Goal: Find specific fact: Find specific fact

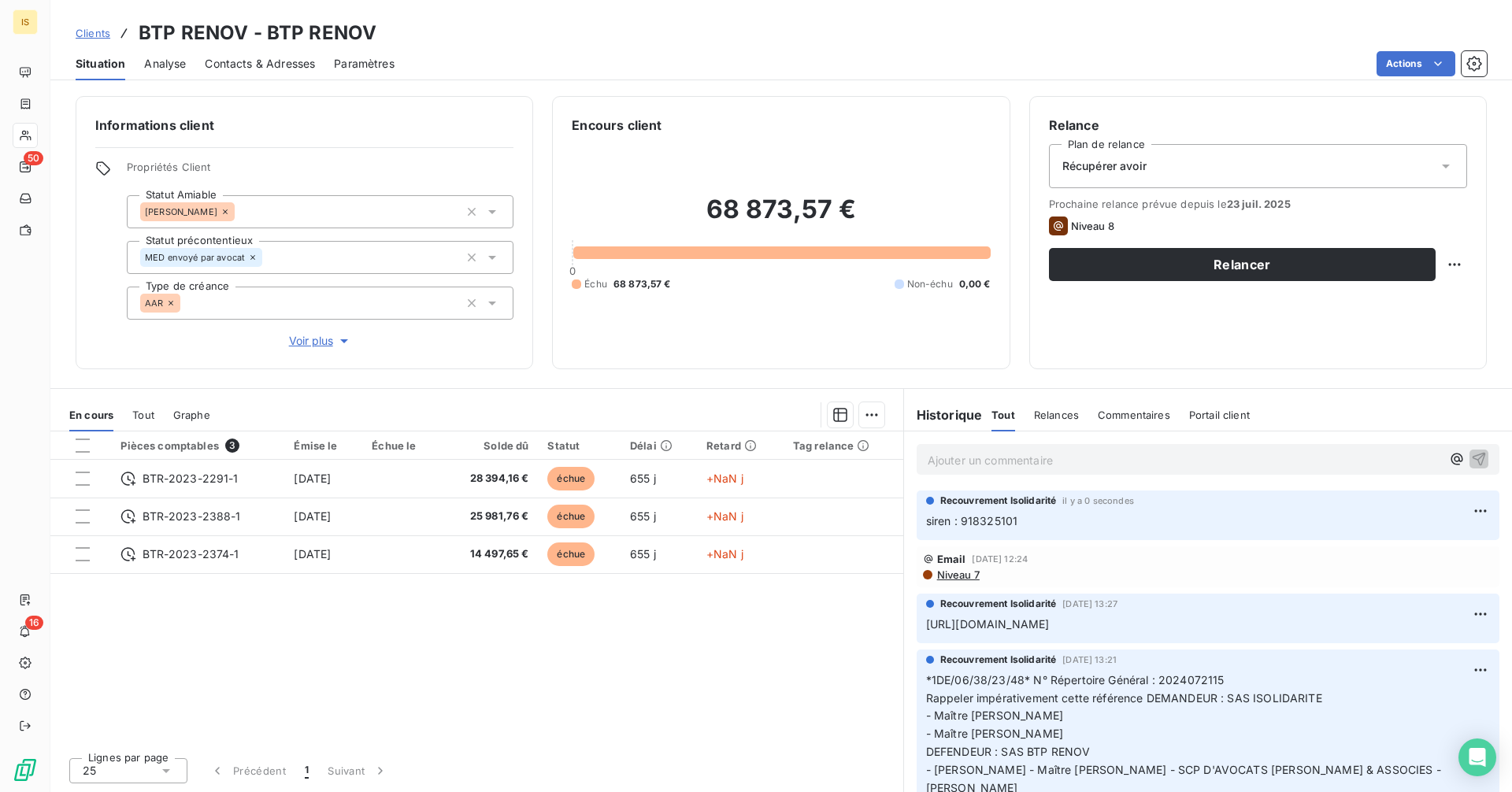
scroll to position [3730, 0]
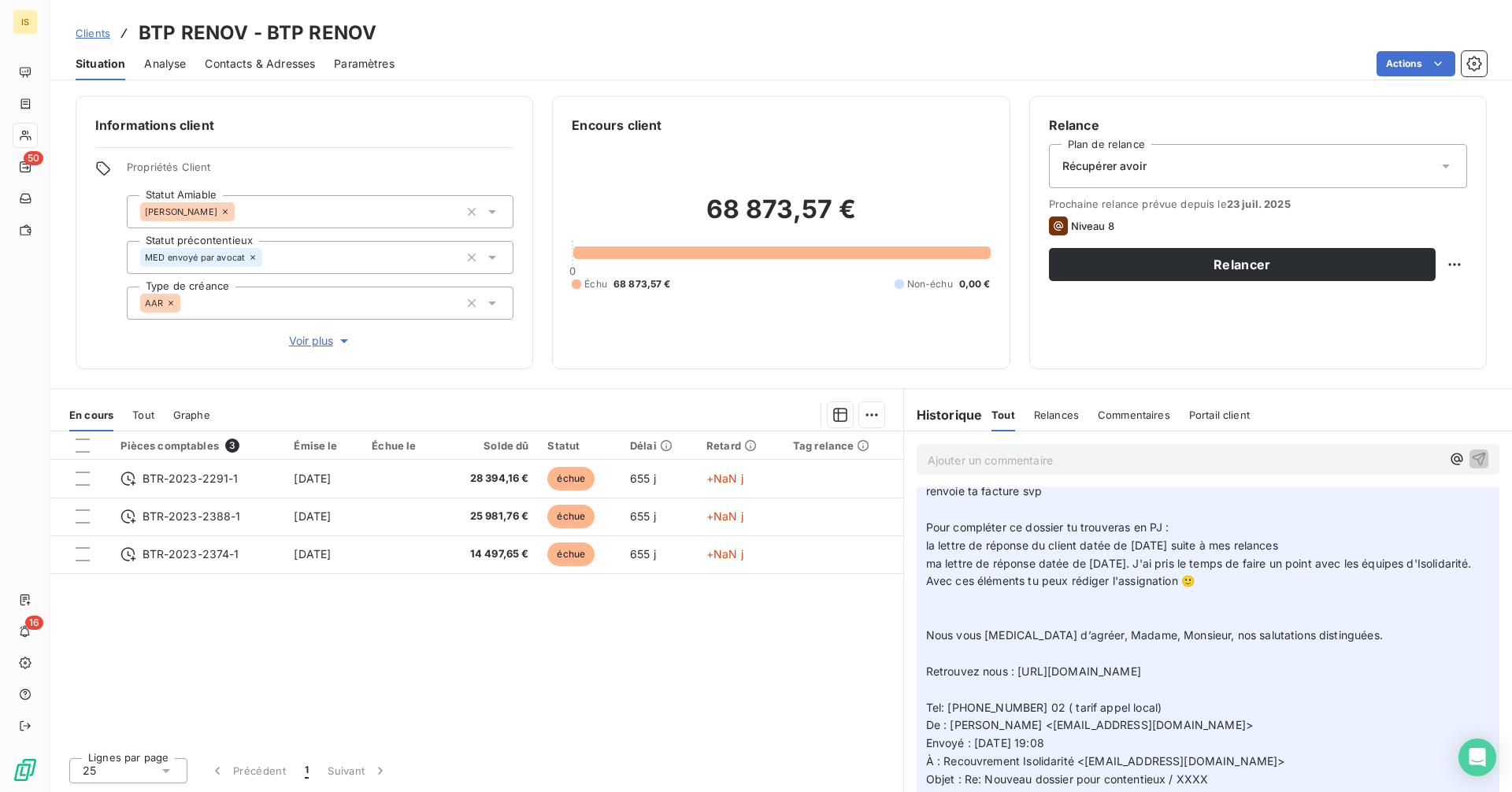
click at [96, 32] on span "Clients" at bounding box center [93, 33] width 35 height 12
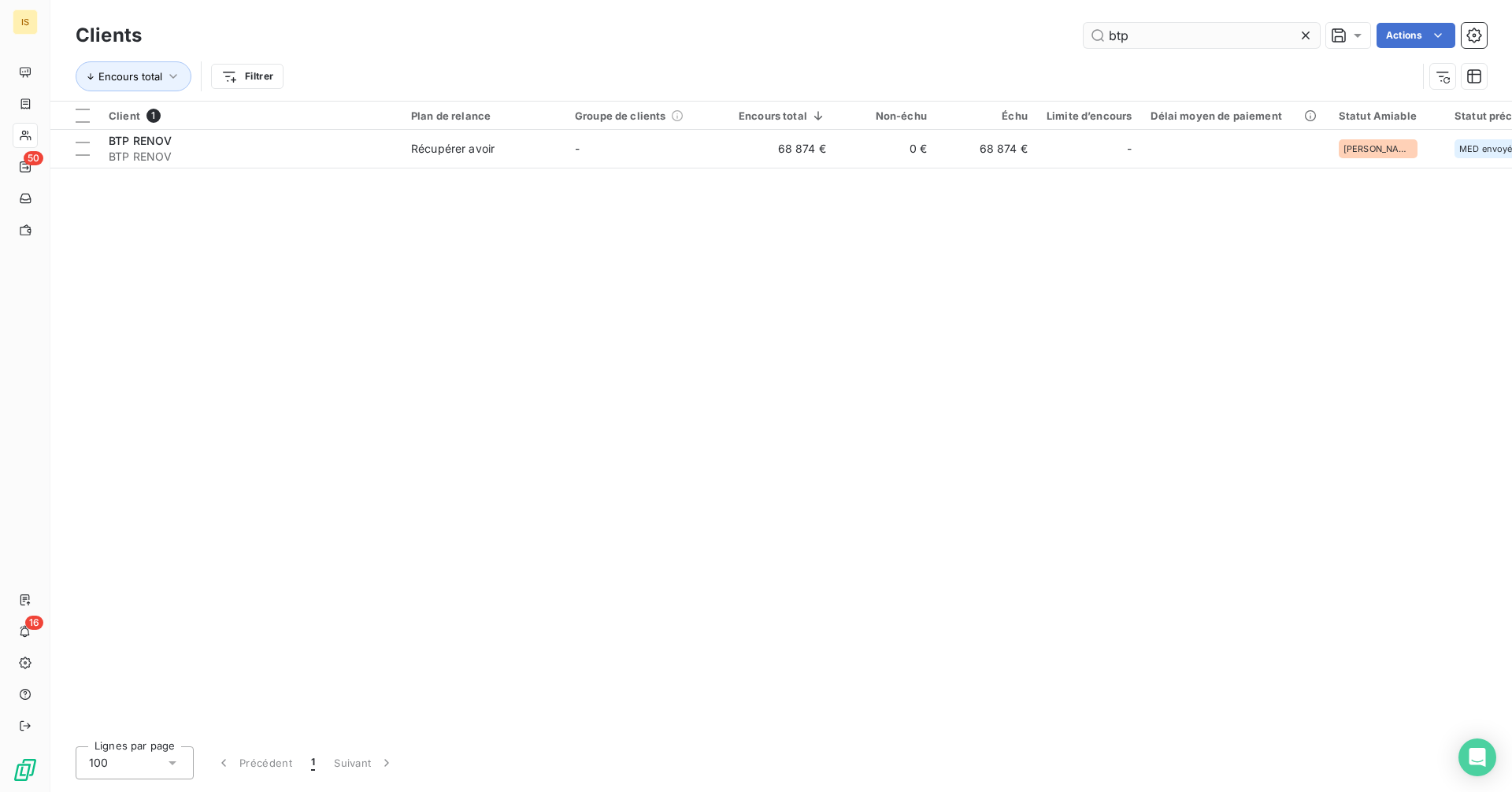
click at [1155, 43] on input "btp" at bounding box center [1202, 35] width 237 height 25
click at [1154, 43] on input "btp" at bounding box center [1202, 35] width 237 height 25
click at [1154, 42] on input "btp" at bounding box center [1202, 35] width 237 height 25
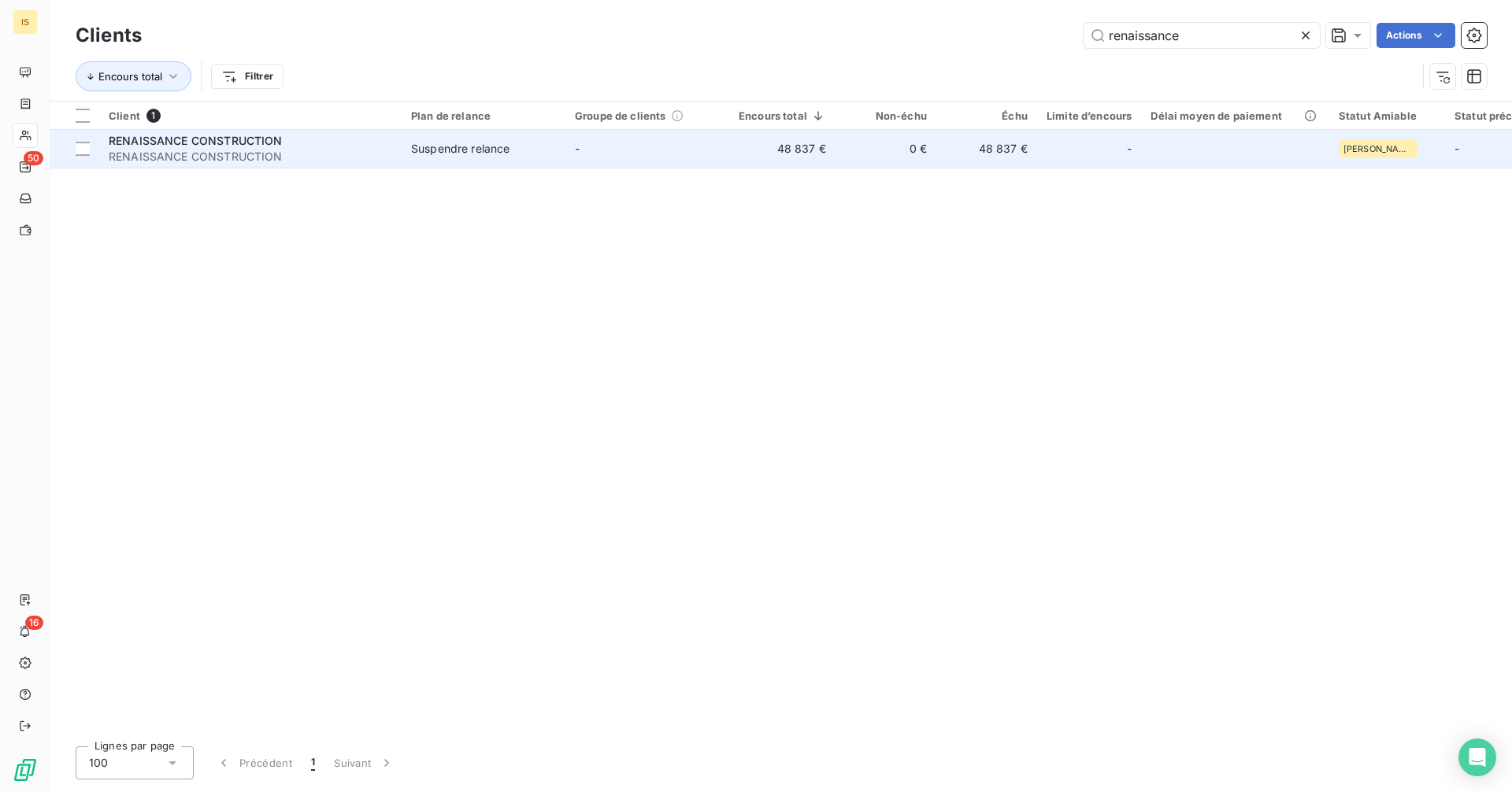
type input "renaissance"
click at [358, 157] on span "RENAISSANCE CONSTRUCTION" at bounding box center [250, 157] width 283 height 16
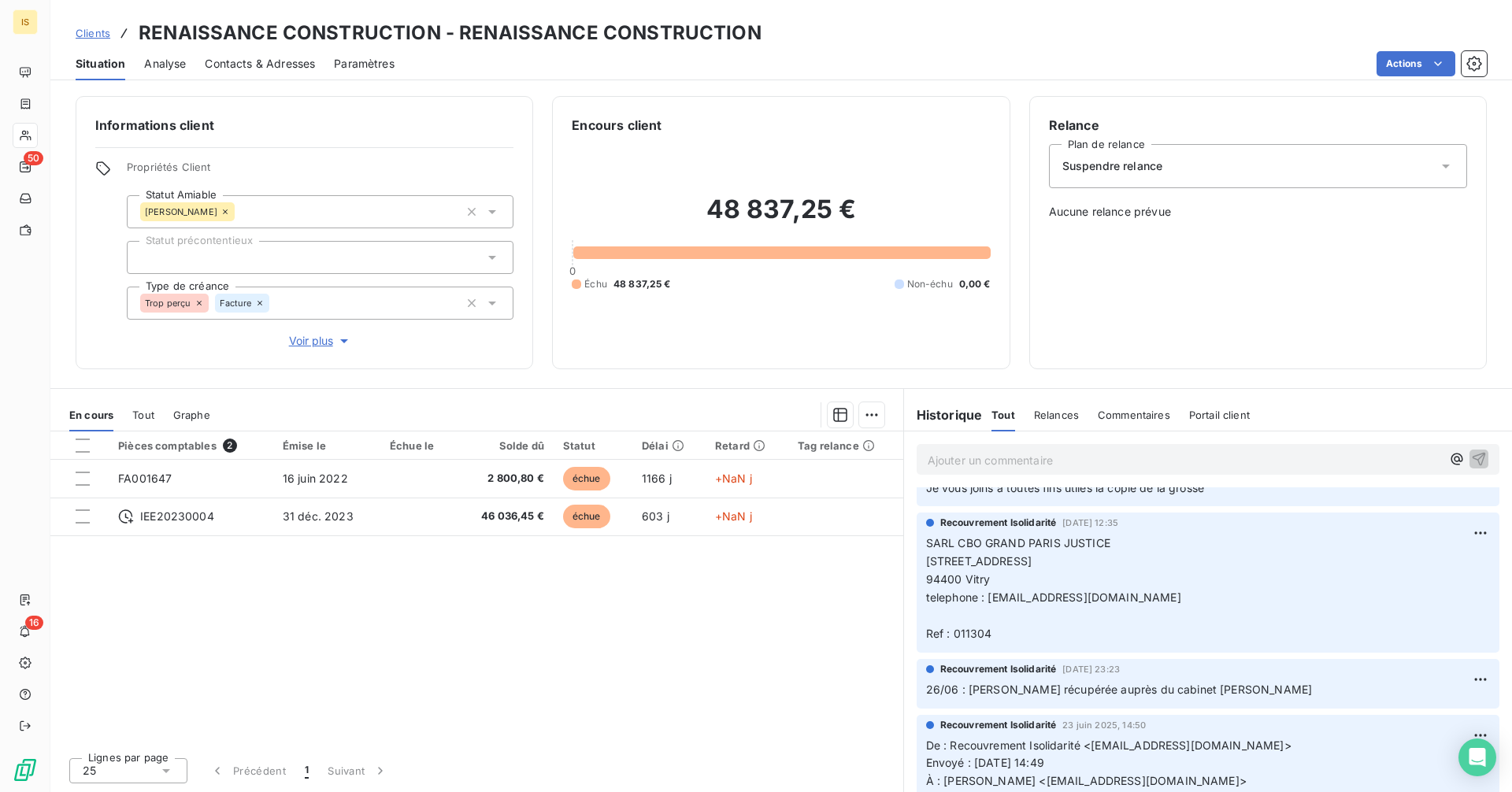
scroll to position [734, 0]
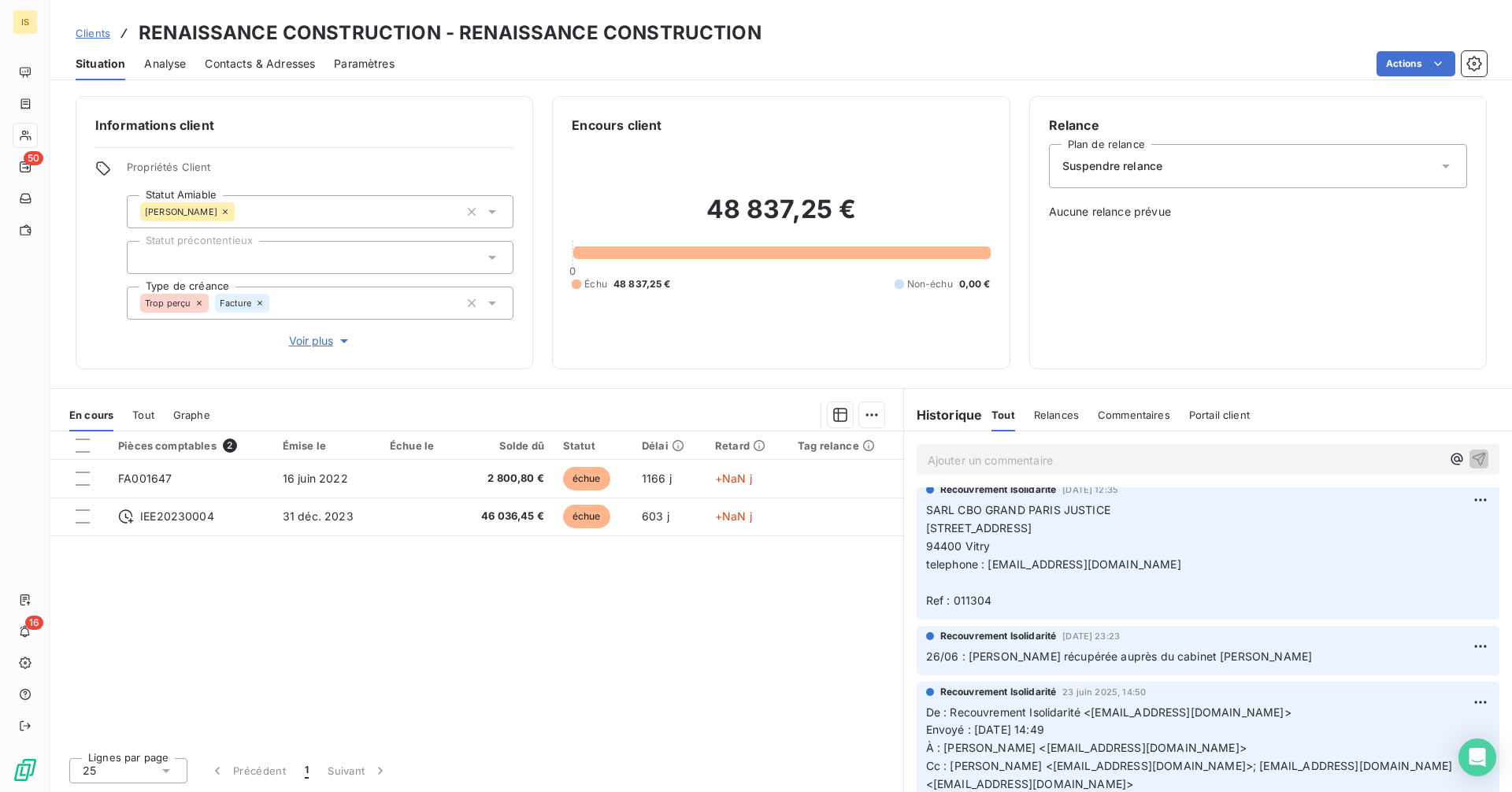
click at [1012, 563] on span "94400 Vitry telephone : [EMAIL_ADDRESS][DOMAIN_NAME] Ref : 011304" at bounding box center [1054, 573] width 255 height 67
click at [1130, 571] on p "SARL [GEOGRAPHIC_DATA][STREET_ADDRESS] telephone : [EMAIL_ADDRESS][DOMAIN_NAME]…" at bounding box center [1208, 555] width 564 height 108
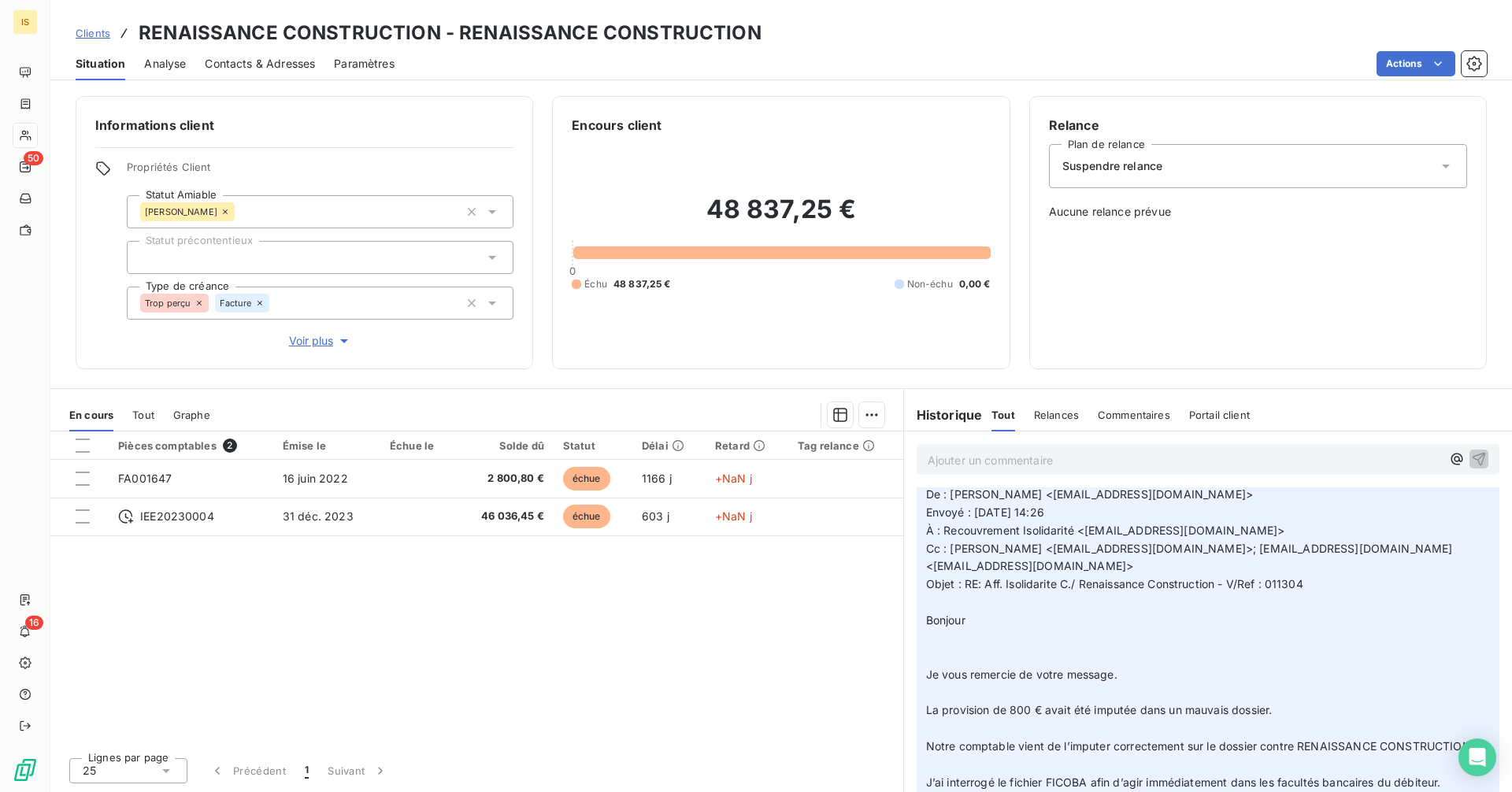
scroll to position [0, 0]
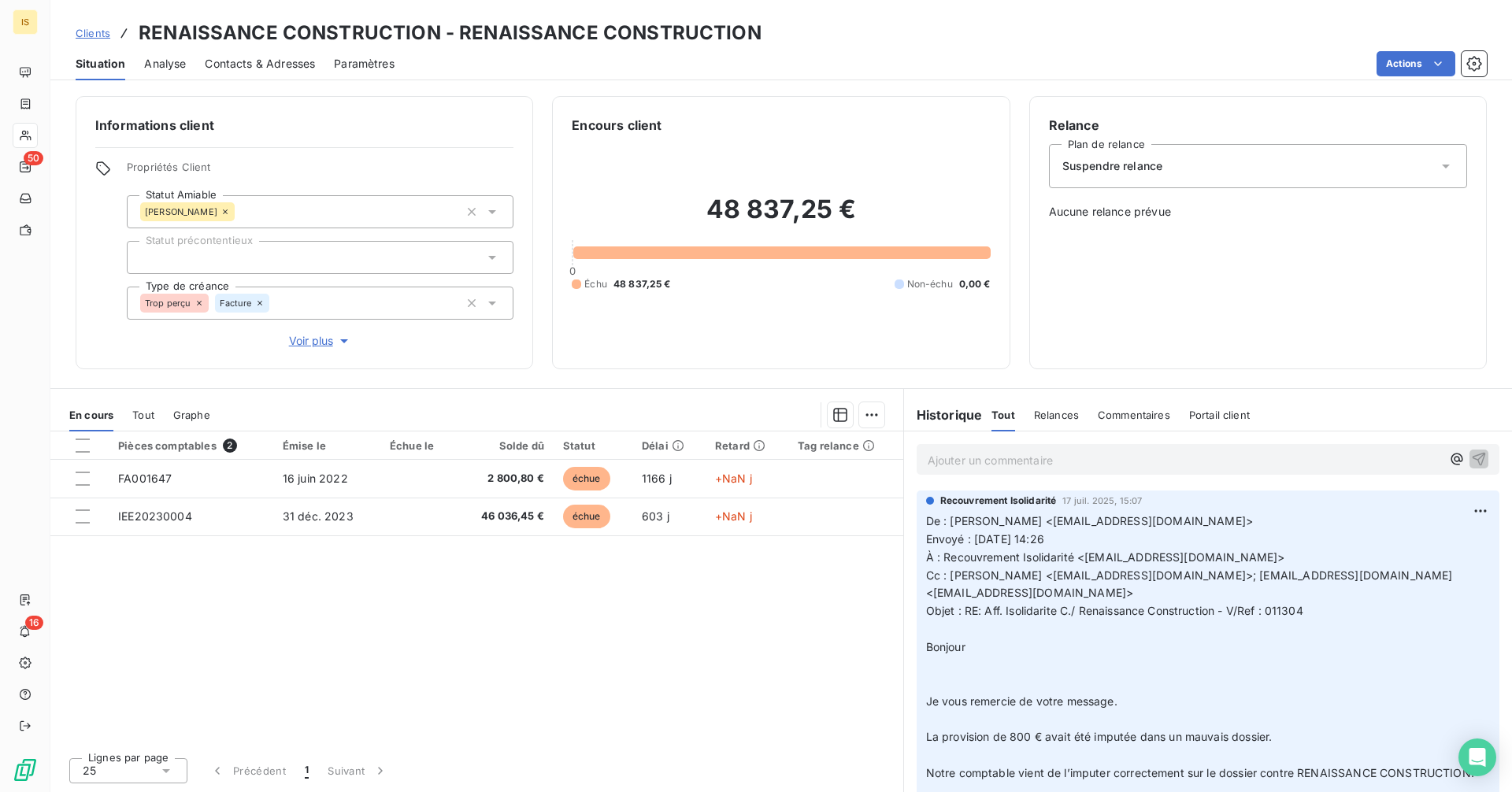
click at [92, 35] on span "Clients" at bounding box center [93, 33] width 35 height 12
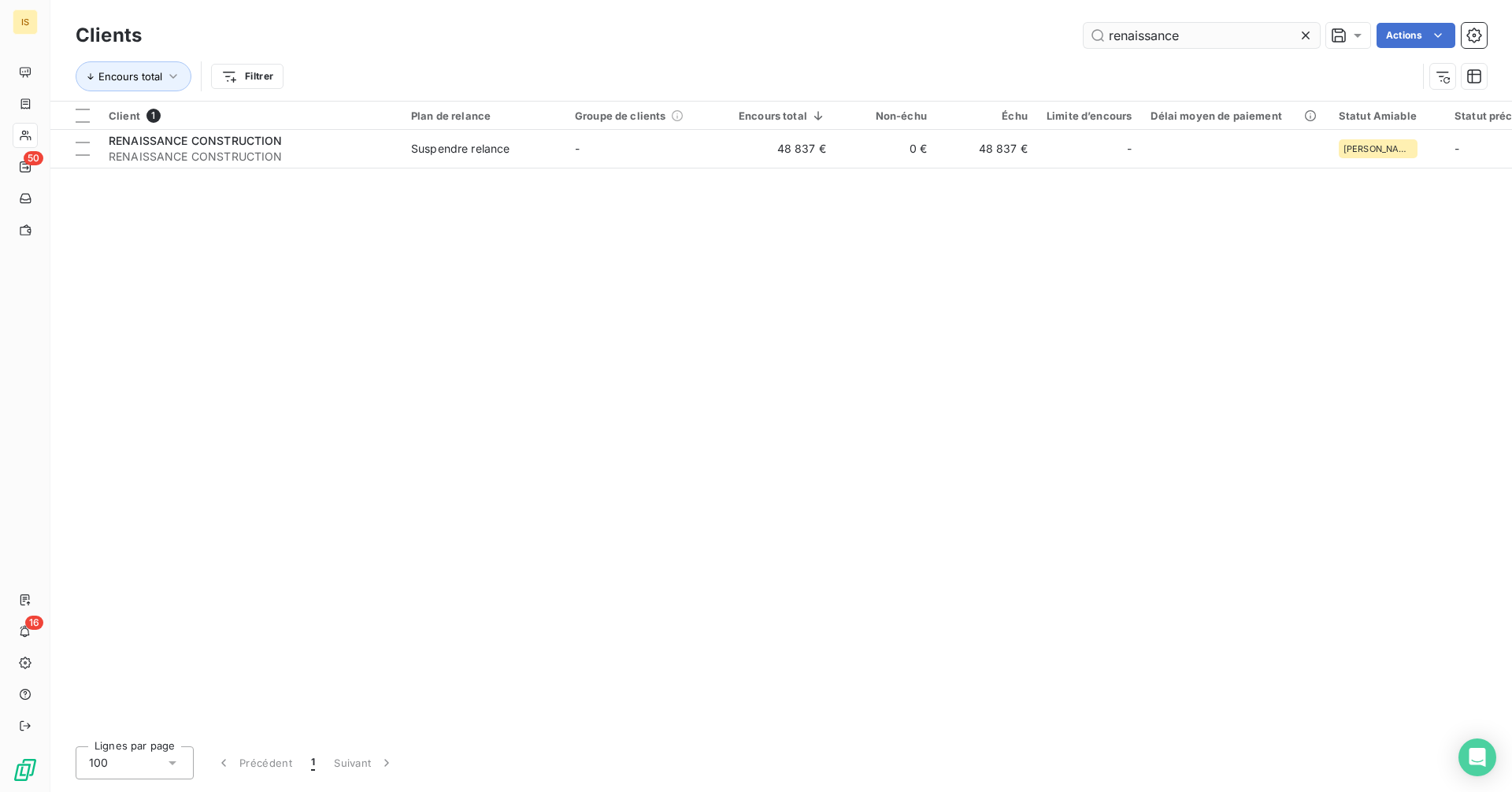
click at [1195, 39] on input "renaissance" at bounding box center [1202, 35] width 237 height 25
click at [1195, 38] on input "renaissance" at bounding box center [1202, 35] width 237 height 25
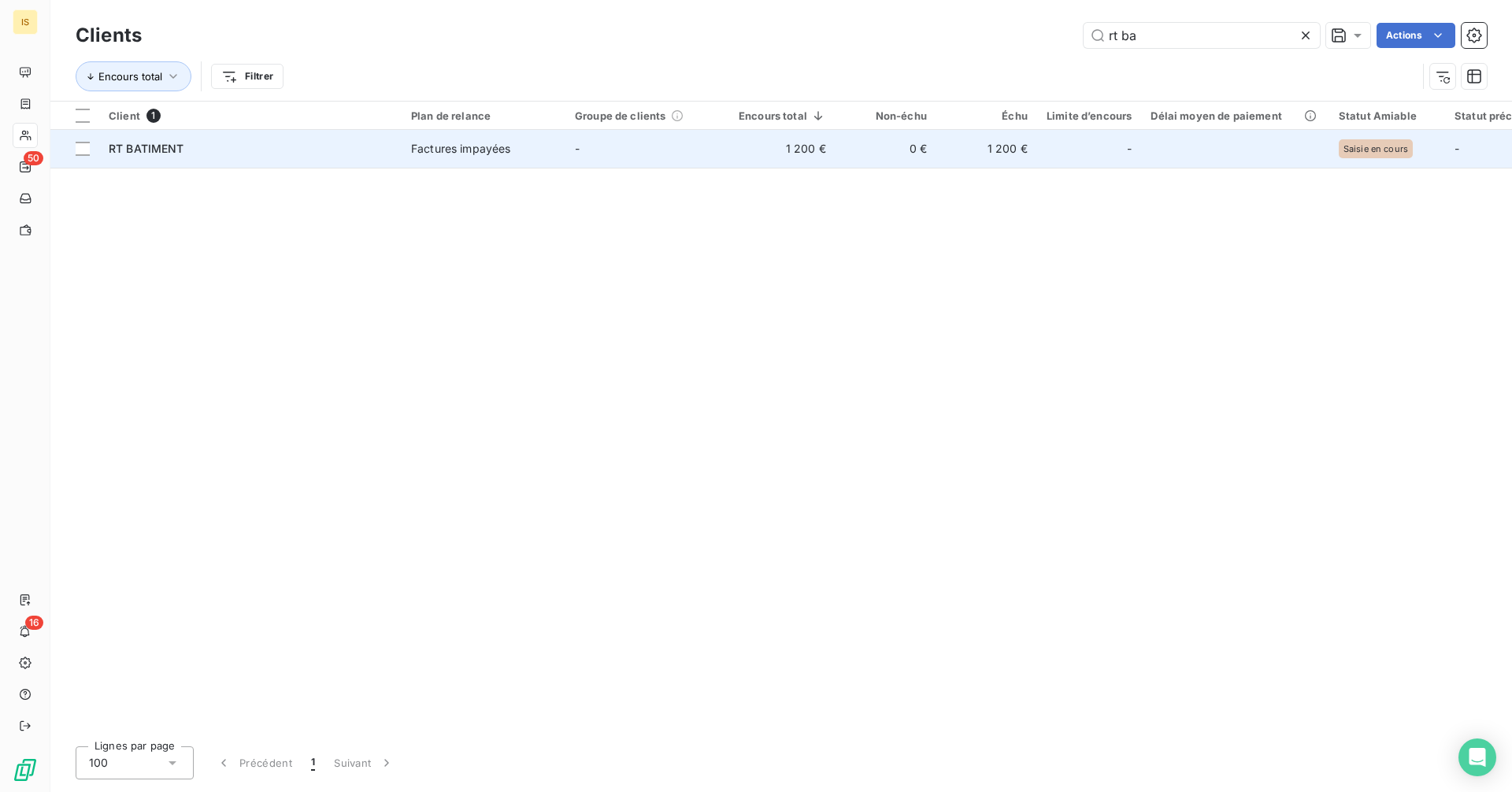
type input "rt ba"
click at [449, 159] on td "Factures impayées" at bounding box center [483, 148] width 164 height 38
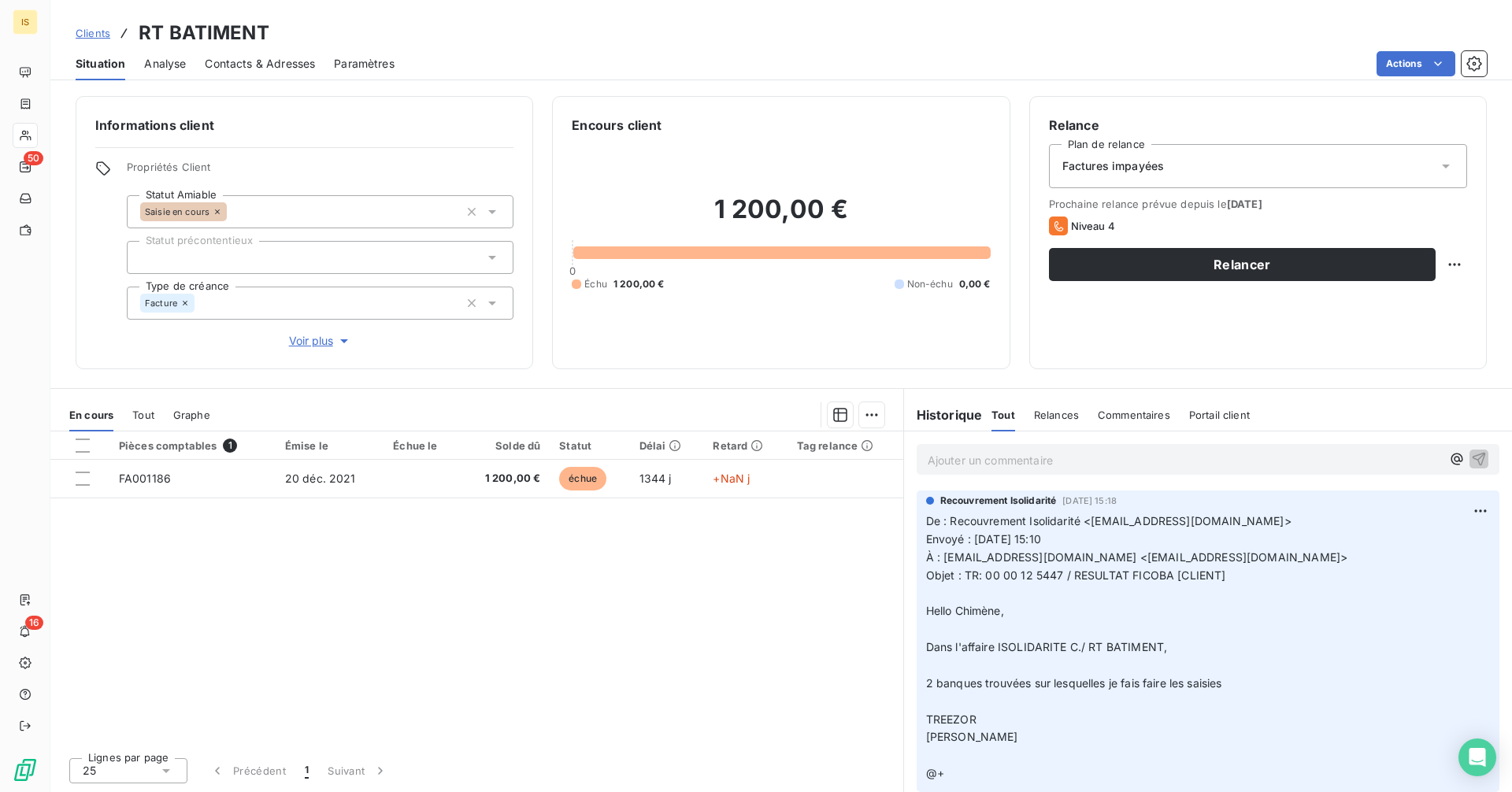
click at [988, 574] on span "Objet : TR: 00 00 12 5447 / RESULTAT FICOBA [CLIENT]" at bounding box center [1076, 575] width 300 height 13
click at [1064, 574] on span "Objet : TR: 00 00 12 5447 / RESULTAT FICOBA [CLIENT]" at bounding box center [1076, 575] width 300 height 13
copy span "00 00 12 5447"
